Goal: Task Accomplishment & Management: Manage account settings

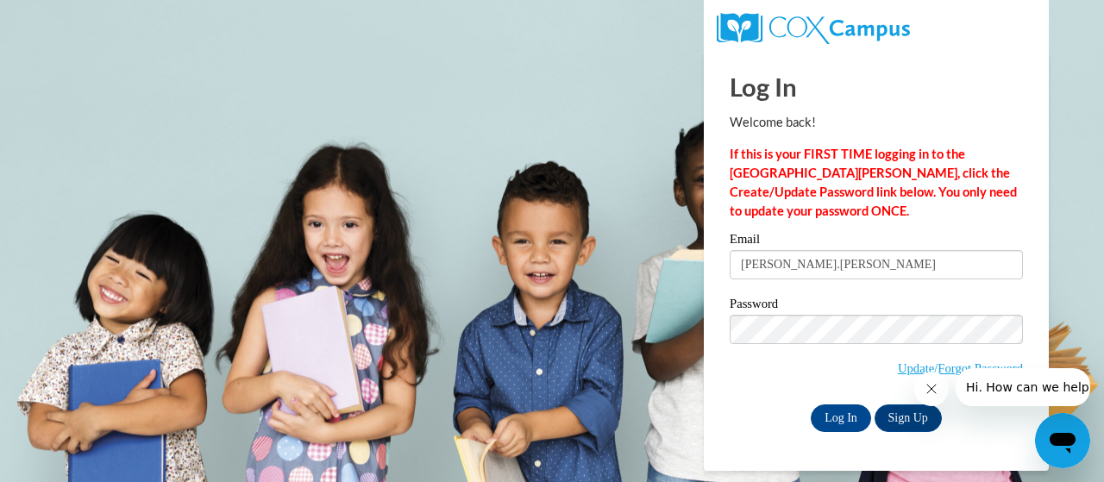
type input "[PERSON_NAME][EMAIL_ADDRESS][PERSON_NAME][DOMAIN_NAME]"
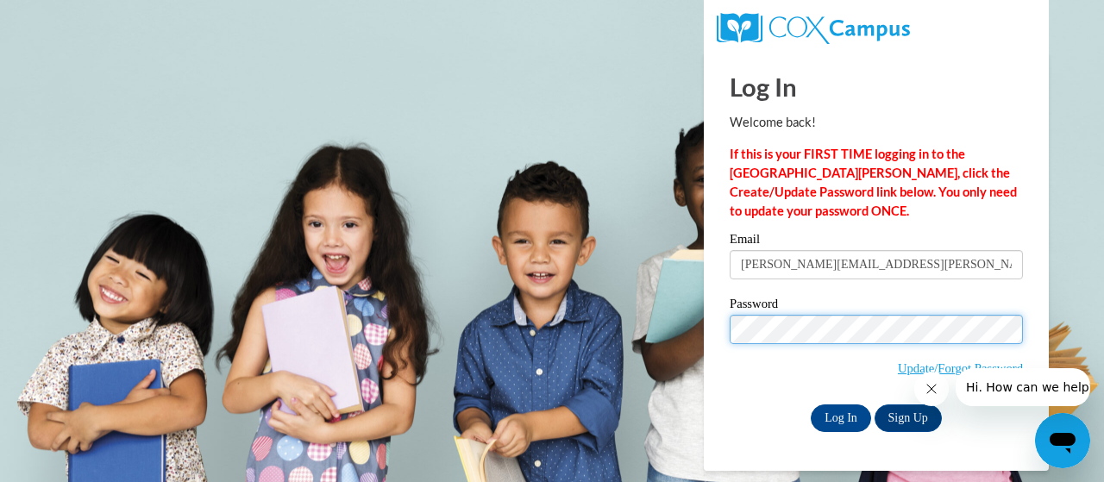
click at [810, 404] on input "Log In" at bounding box center [840, 418] width 60 height 28
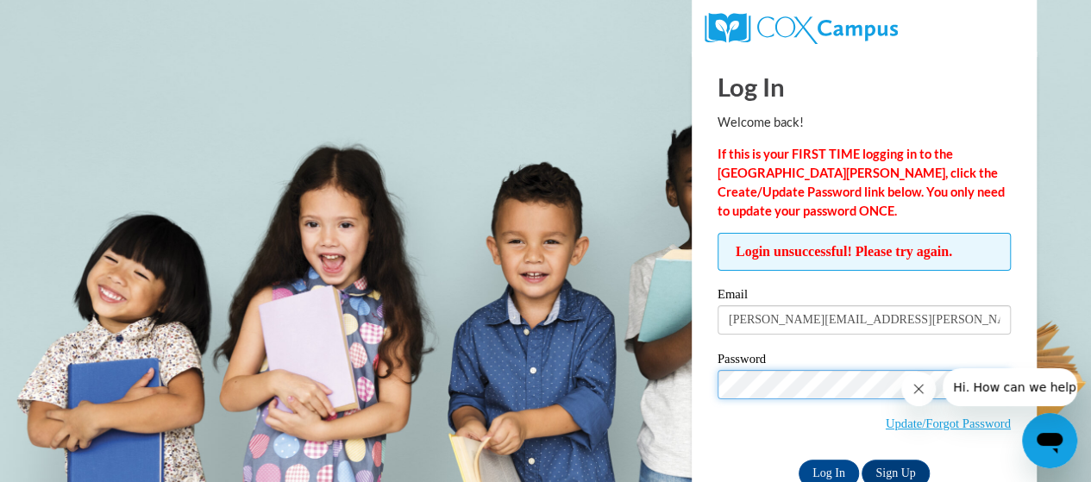
click at [798, 460] on input "Log In" at bounding box center [828, 474] width 60 height 28
